Goal: Information Seeking & Learning: Learn about a topic

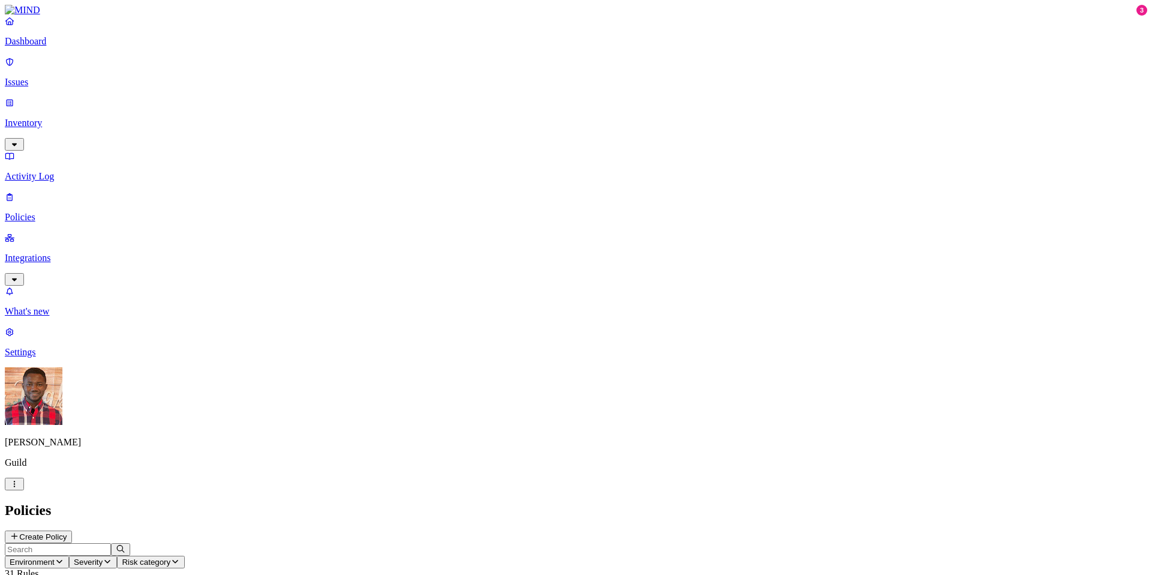
scroll to position [1, 0]
drag, startPoint x: 807, startPoint y: 308, endPoint x: 853, endPoint y: 308, distance: 46.2
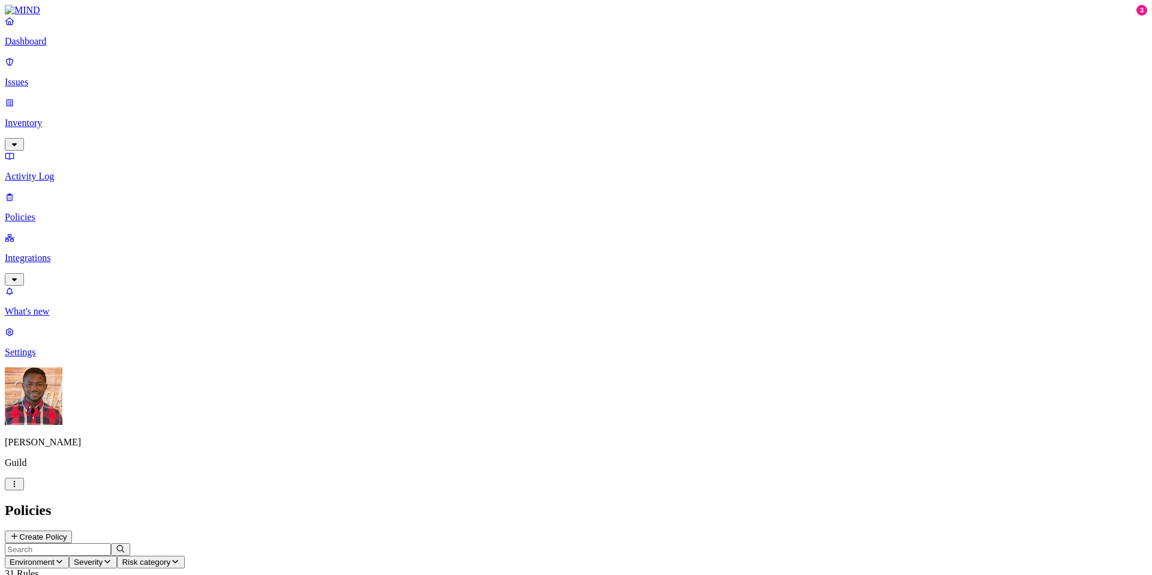
drag, startPoint x: 811, startPoint y: 307, endPoint x: 855, endPoint y: 308, distance: 43.2
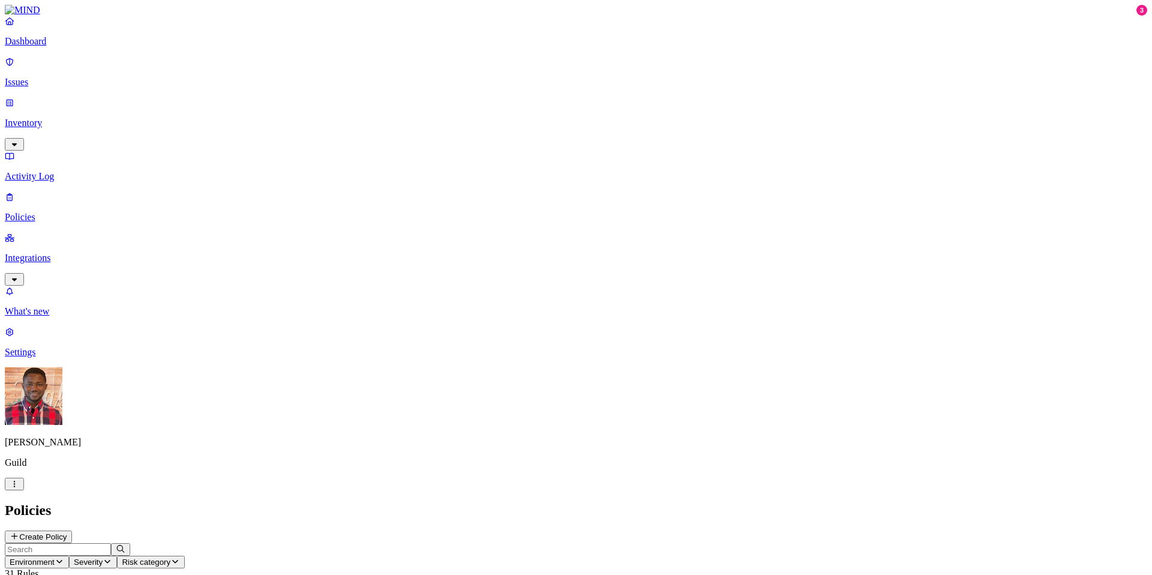
drag, startPoint x: 817, startPoint y: 309, endPoint x: 896, endPoint y: 310, distance: 78.6
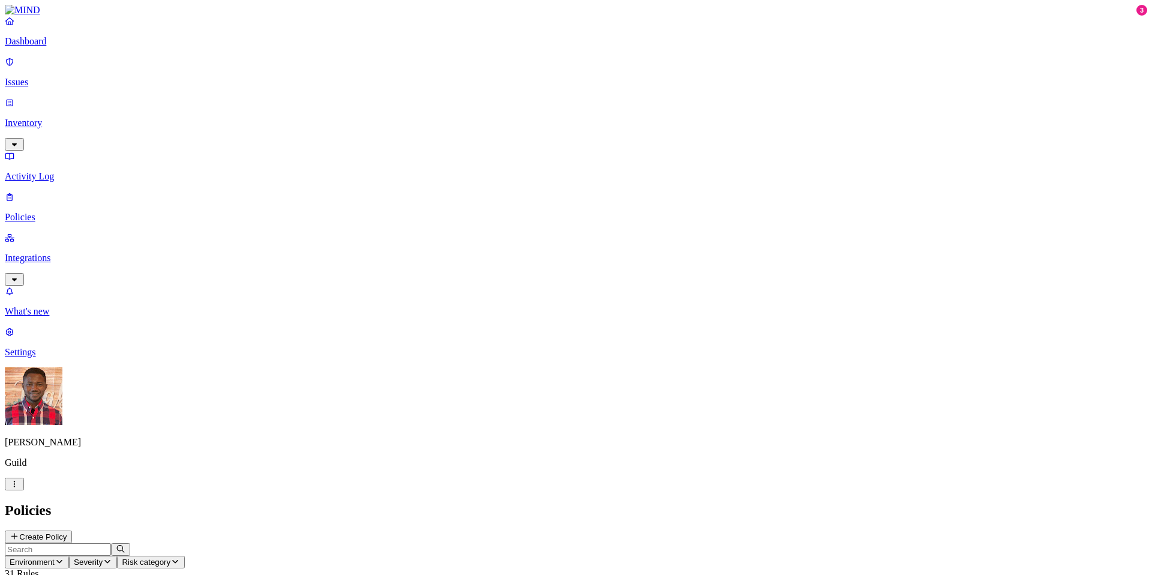
scroll to position [8, 0]
click at [50, 77] on p "Issues" at bounding box center [576, 82] width 1143 height 11
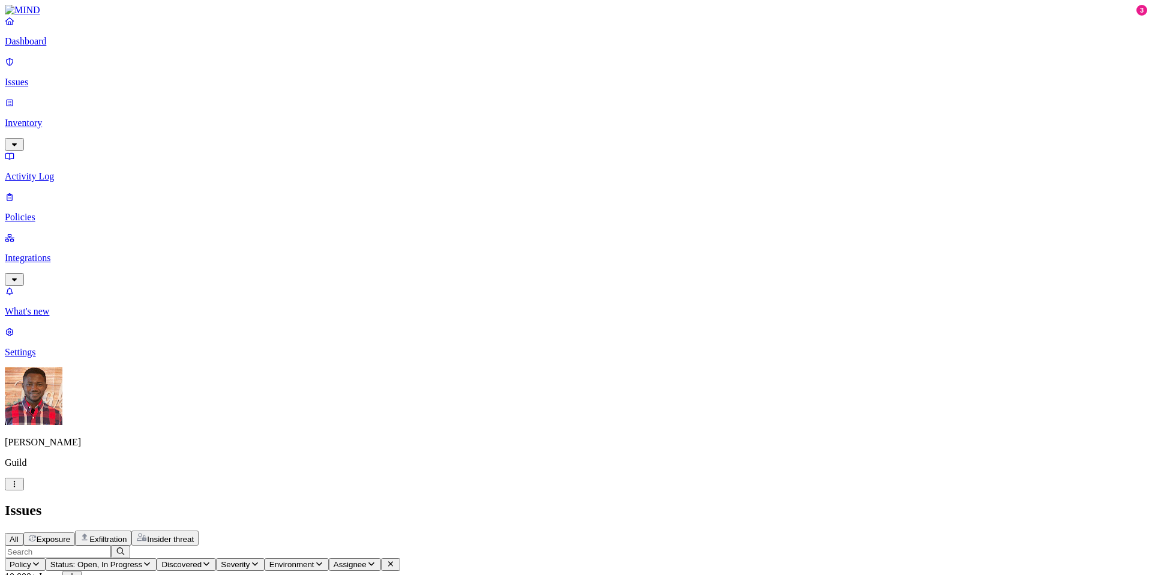
click at [152, 560] on icon "button" at bounding box center [147, 564] width 10 height 8
click at [310, 173] on div "Resolved" at bounding box center [310, 190] width 0 height 34
click at [455, 530] on div "All Exposure Exfiltration Insider threat" at bounding box center [576, 537] width 1143 height 15
click at [111, 545] on input "text" at bounding box center [58, 551] width 106 height 13
type input "salesf"
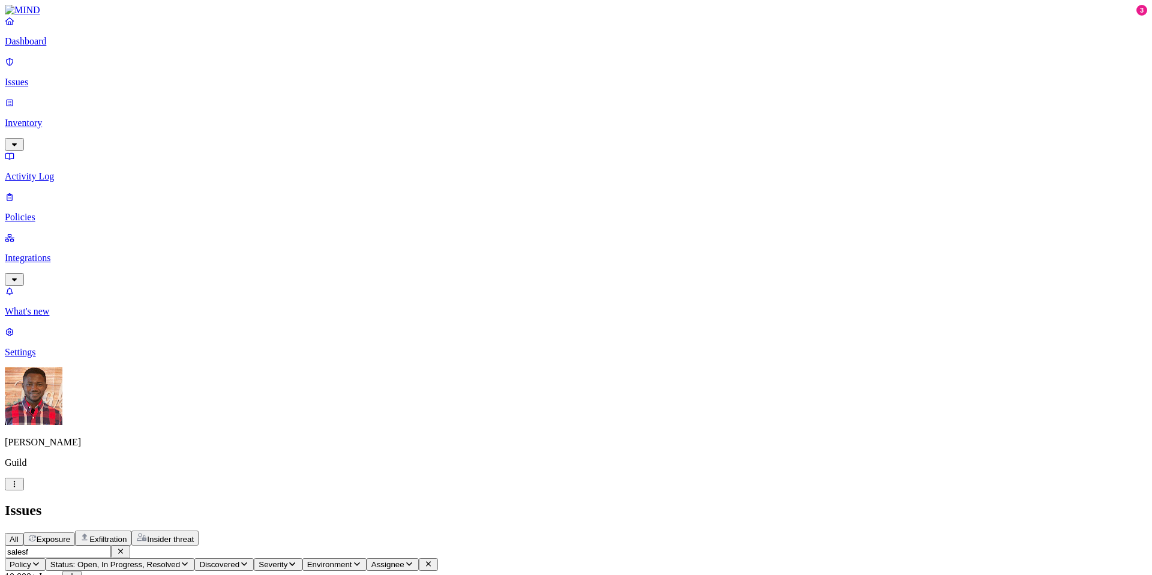
click at [190, 560] on icon "button" at bounding box center [185, 564] width 10 height 8
click at [310, 173] on button "button" at bounding box center [315, 179] width 10 height 13
click at [484, 530] on div "All Exposure Exfiltration Insider threat" at bounding box center [576, 537] width 1143 height 15
drag, startPoint x: 235, startPoint y: 68, endPoint x: 224, endPoint y: 72, distance: 11.4
click at [130, 545] on button "button" at bounding box center [120, 551] width 19 height 13
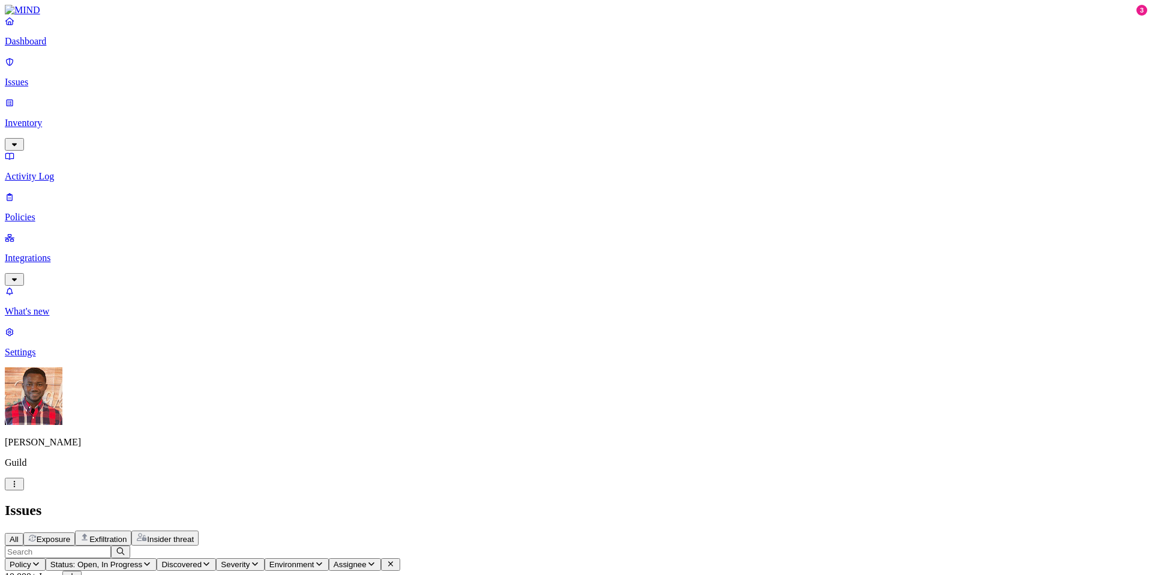
click at [111, 545] on input "text" at bounding box center [58, 551] width 106 height 13
click at [258, 562] on icon "button" at bounding box center [255, 564] width 6 height 4
click at [478, 131] on button "button" at bounding box center [483, 133] width 10 height 4
click at [519, 502] on h2 "Issues" at bounding box center [576, 510] width 1143 height 16
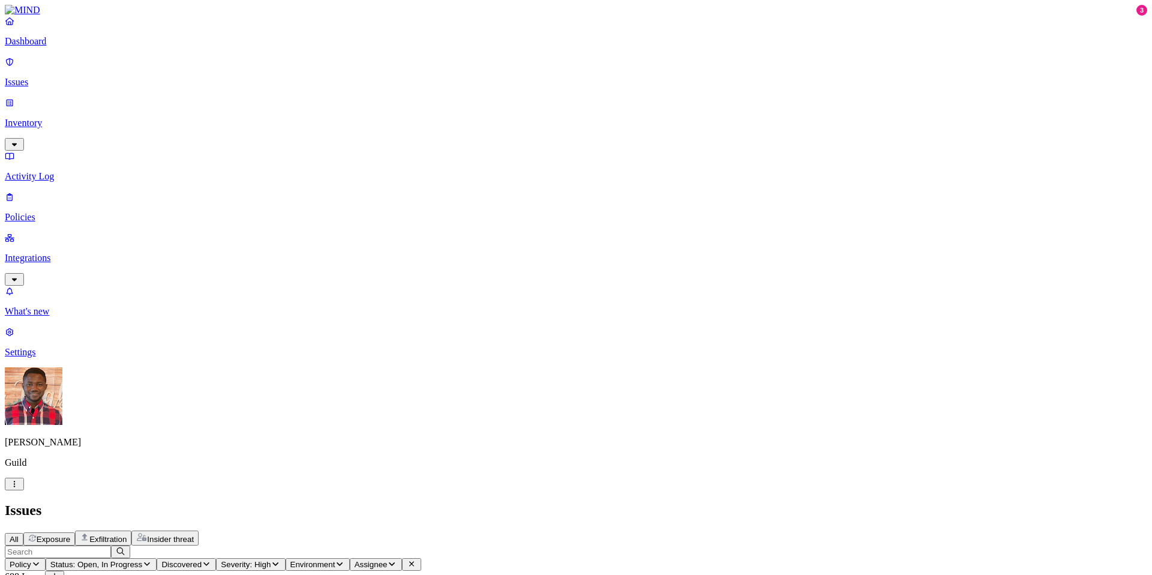
click at [464, 502] on div "Issues" at bounding box center [576, 510] width 1143 height 16
